Goal: Check status

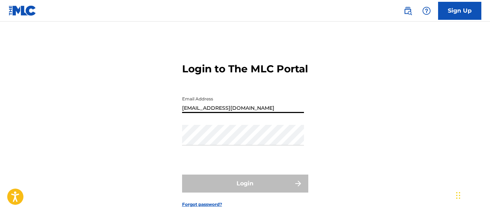
type input "[EMAIL_ADDRESS][DOMAIN_NAME]"
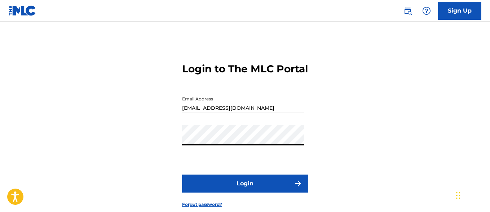
click at [245, 193] on button "Login" at bounding box center [245, 184] width 126 height 18
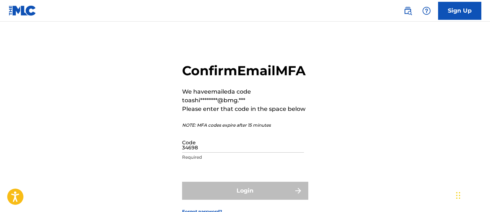
type input "346984"
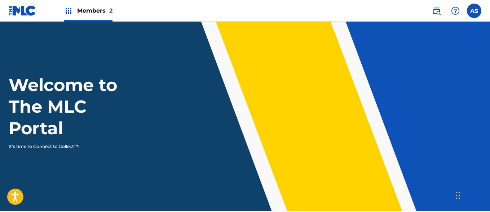
click at [69, 11] on img at bounding box center [68, 10] width 9 height 9
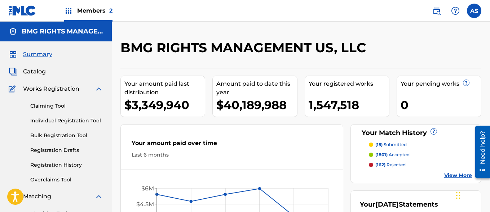
scroll to position [156, 0]
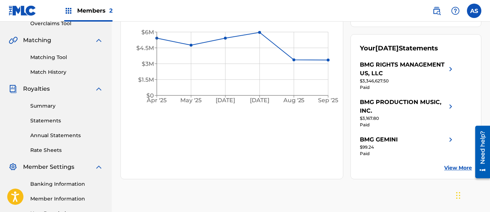
click at [67, 106] on link "Summary" at bounding box center [66, 106] width 73 height 8
